Goal: Task Accomplishment & Management: Use online tool/utility

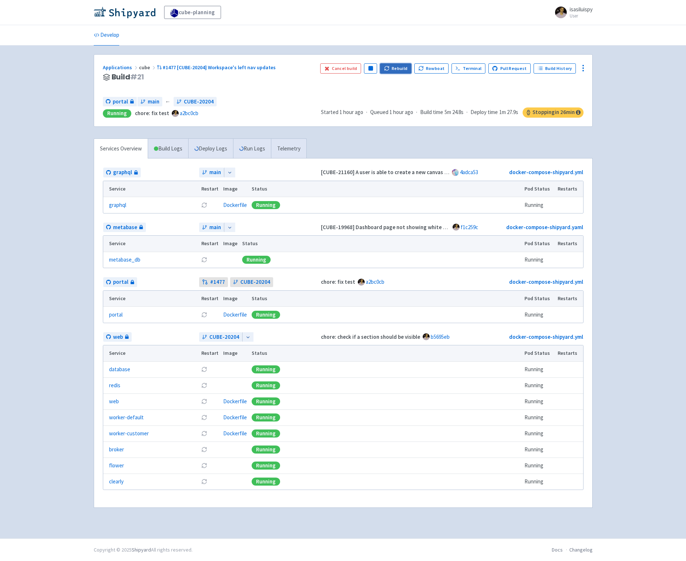
click at [396, 70] on button "Rebuild" at bounding box center [395, 68] width 31 height 10
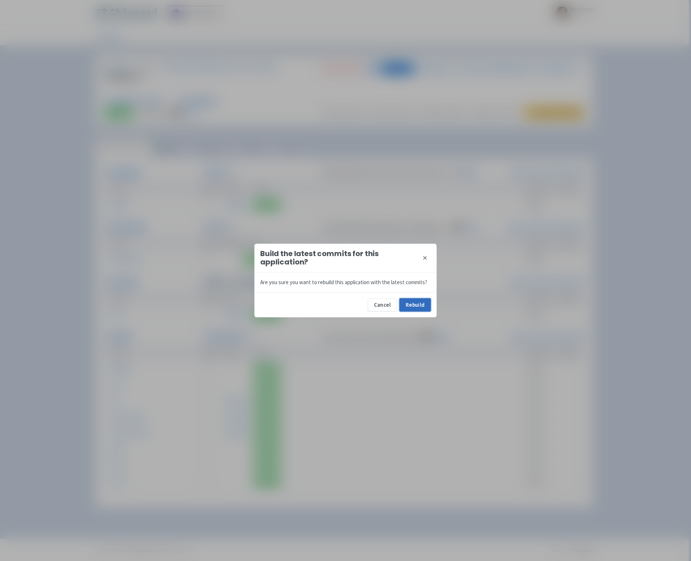
click at [420, 306] on button "Rebuild" at bounding box center [415, 305] width 31 height 13
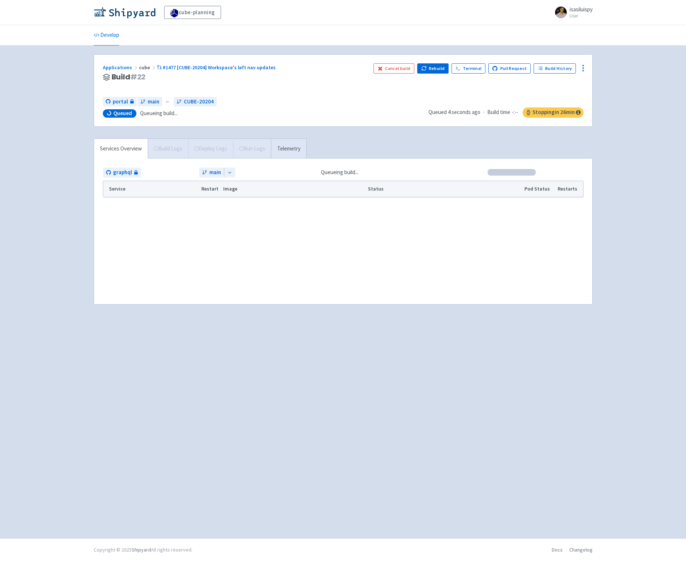
click at [52, 258] on div "cube-planning isasiluispy User Profile Sign out Develop" at bounding box center [343, 269] width 686 height 539
